Goal: Find specific page/section: Locate item on page

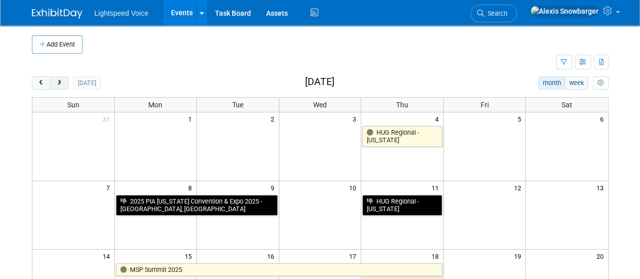
click at [65, 83] on button "next" at bounding box center [59, 82] width 19 height 13
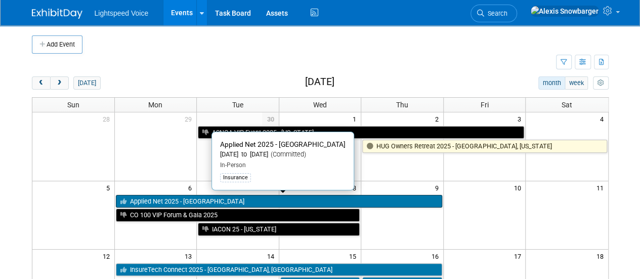
click at [231, 197] on link "Applied Net 2025 - [GEOGRAPHIC_DATA]" at bounding box center [279, 201] width 326 height 13
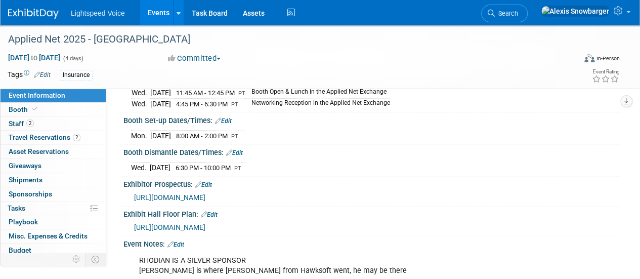
scroll to position [174, 0]
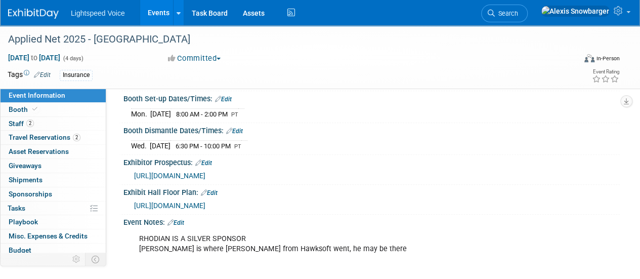
drag, startPoint x: 121, startPoint y: 189, endPoint x: 368, endPoint y: 202, distance: 247.8
click at [368, 202] on div "Exhibit Hall Floor Plan: Edit https://smithbucklin.expocad.com/Events/25acn/ind…" at bounding box center [369, 200] width 501 height 30
click at [375, 201] on div "https://smithbucklin.expocad.com/Events/25acn/index.html#floorplan" at bounding box center [373, 204] width 478 height 11
drag, startPoint x: 375, startPoint y: 201, endPoint x: 134, endPoint y: 204, distance: 240.9
click at [134, 204] on div "https://smithbucklin.expocad.com/Events/25acn/index.html#floorplan" at bounding box center [373, 204] width 478 height 11
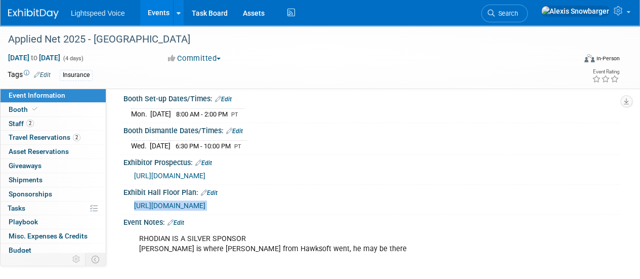
click at [126, 203] on div "https://smithbucklin.expocad.com/Events/25acn/index.html#floorplan" at bounding box center [371, 204] width 496 height 15
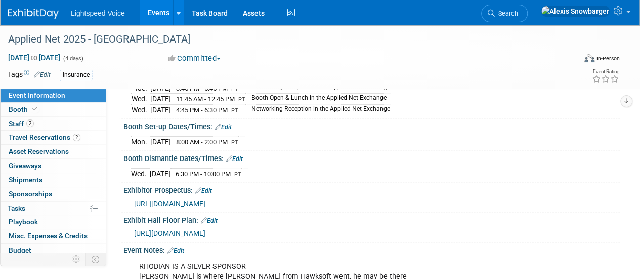
scroll to position [145, 0]
